Goal: Task Accomplishment & Management: Manage account settings

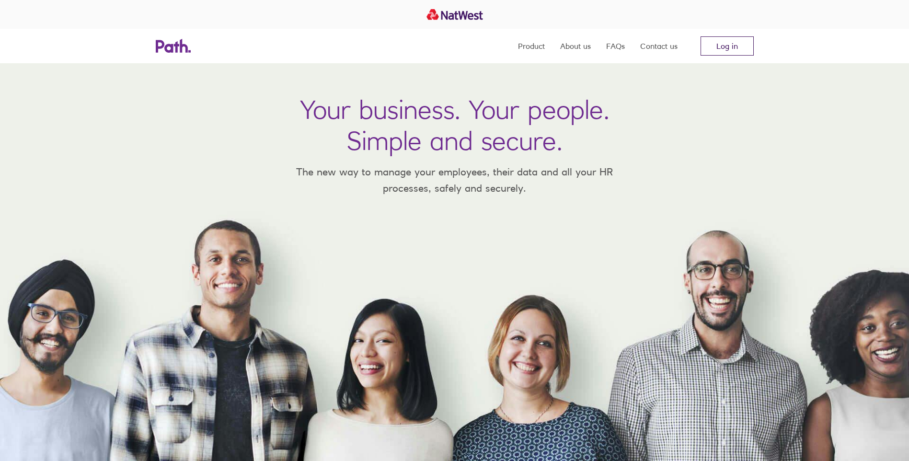
click at [723, 43] on link "Log in" at bounding box center [727, 45] width 53 height 19
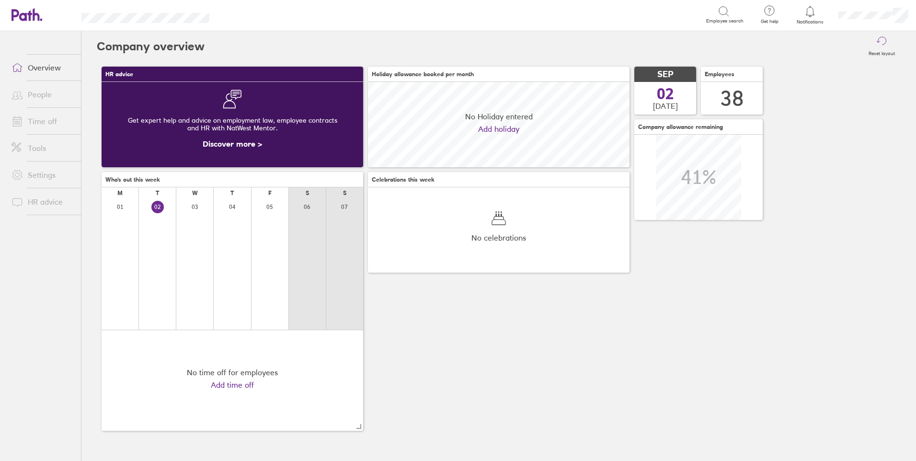
scroll to position [85, 262]
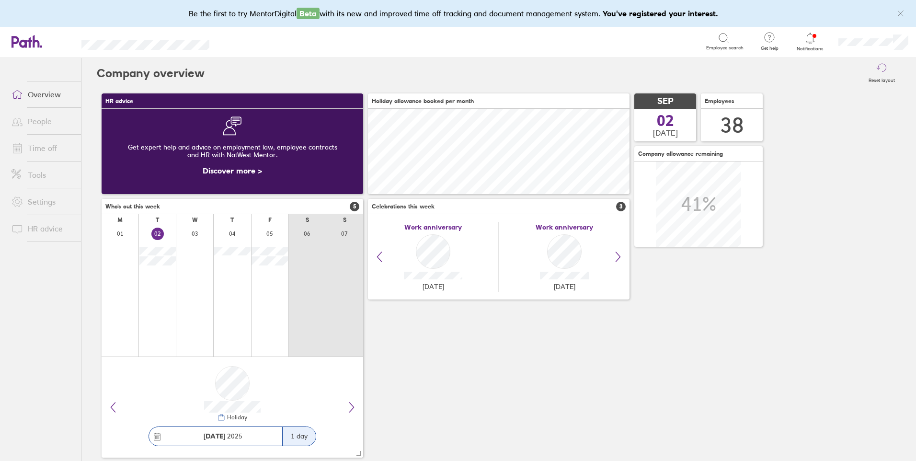
click at [34, 124] on link "People" at bounding box center [42, 121] width 77 height 19
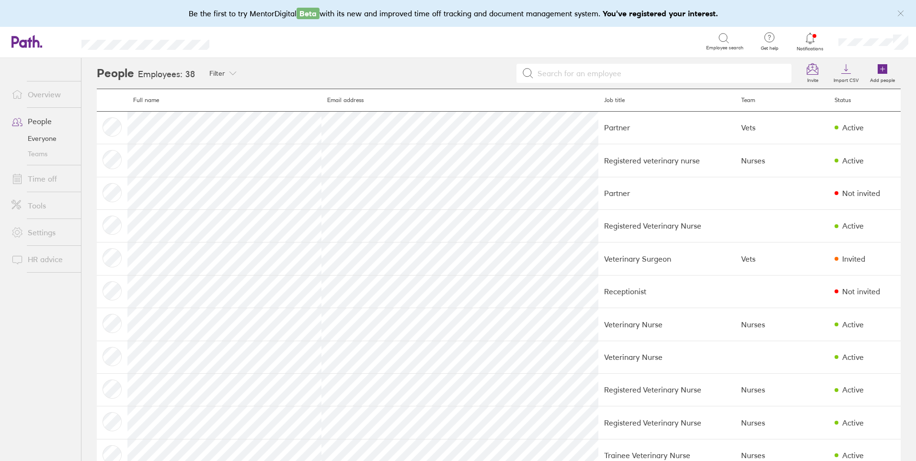
scroll to position [352, 0]
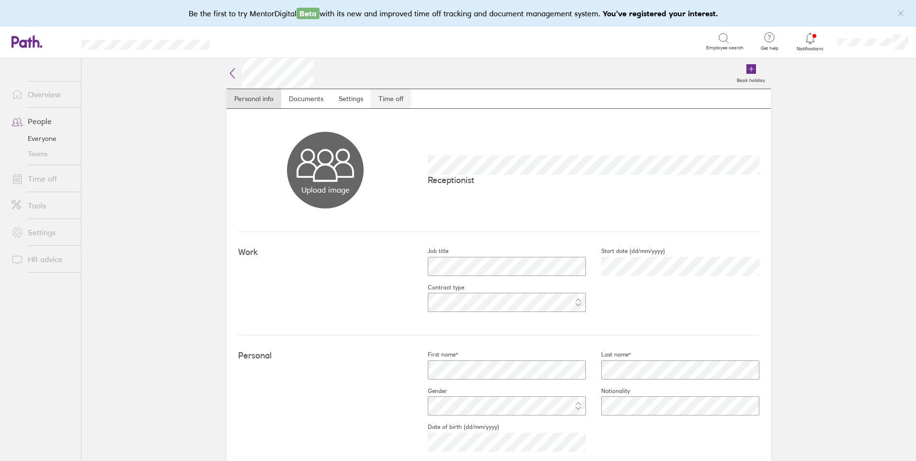
click at [390, 97] on link "Time off" at bounding box center [391, 98] width 40 height 19
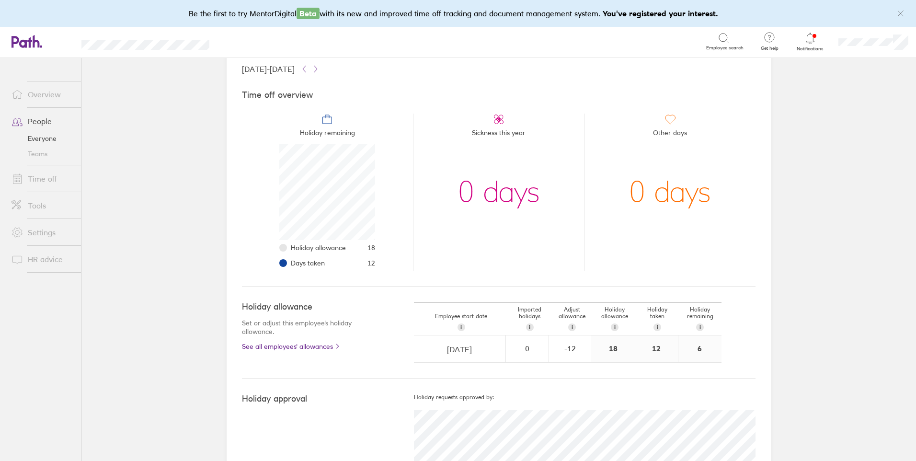
scroll to position [94, 0]
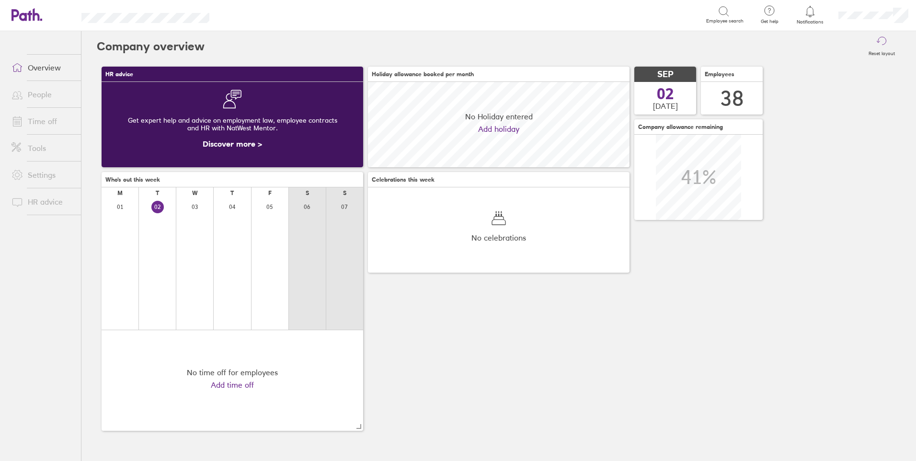
scroll to position [85, 262]
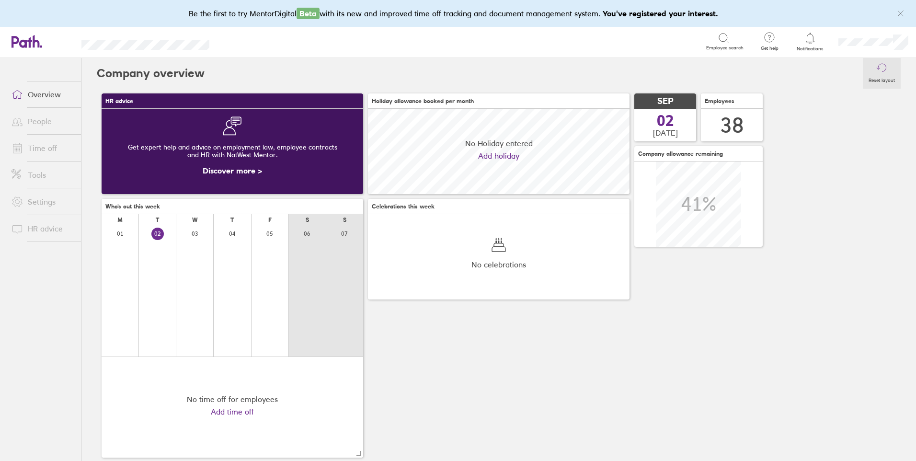
click at [880, 13] on div "Be the first to try MentorDigital Beta with its new and improved time off track…" at bounding box center [458, 13] width 916 height 27
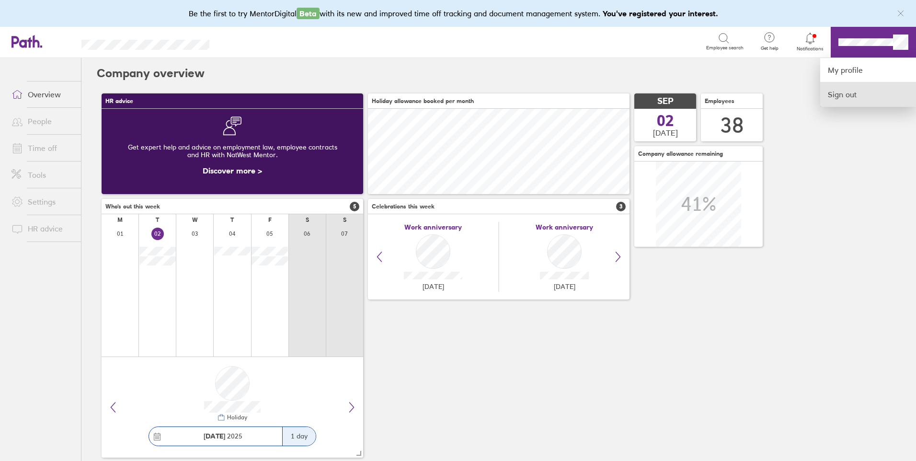
click at [860, 95] on link "Sign out" at bounding box center [869, 94] width 96 height 24
